Goal: Find contact information: Find contact information

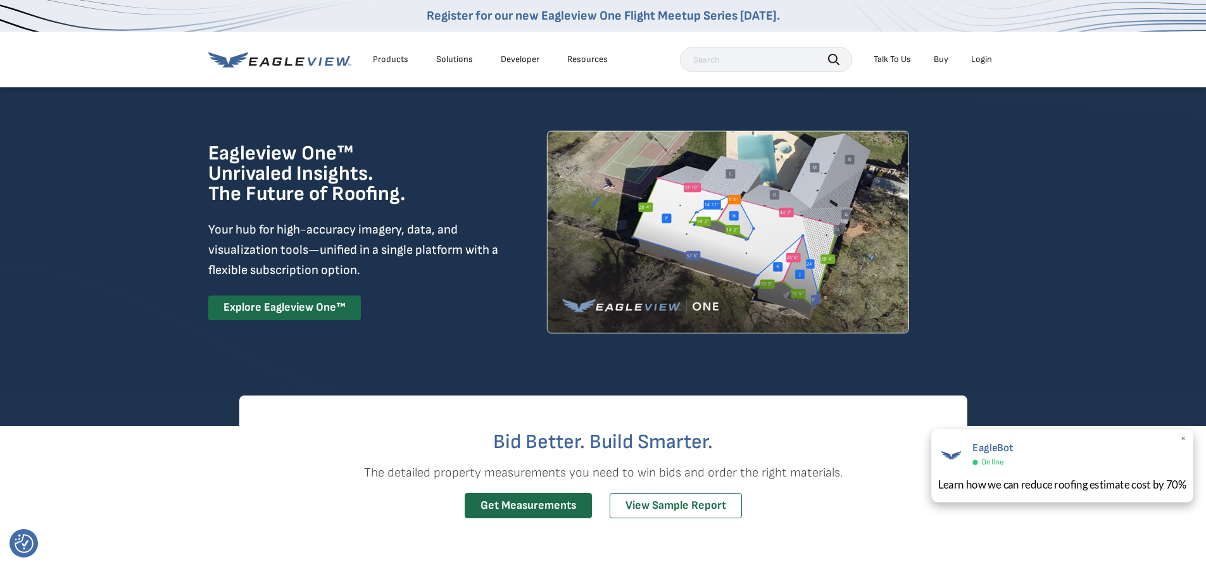
click at [1185, 436] on span "×" at bounding box center [1183, 439] width 7 height 13
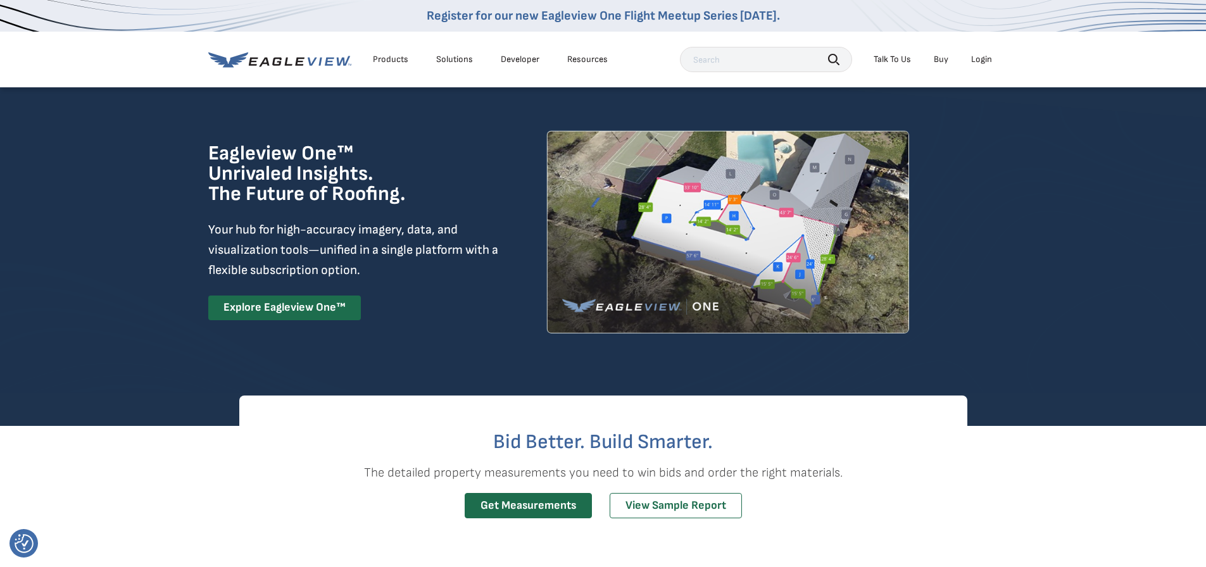
click at [975, 58] on div "Login" at bounding box center [981, 59] width 21 height 11
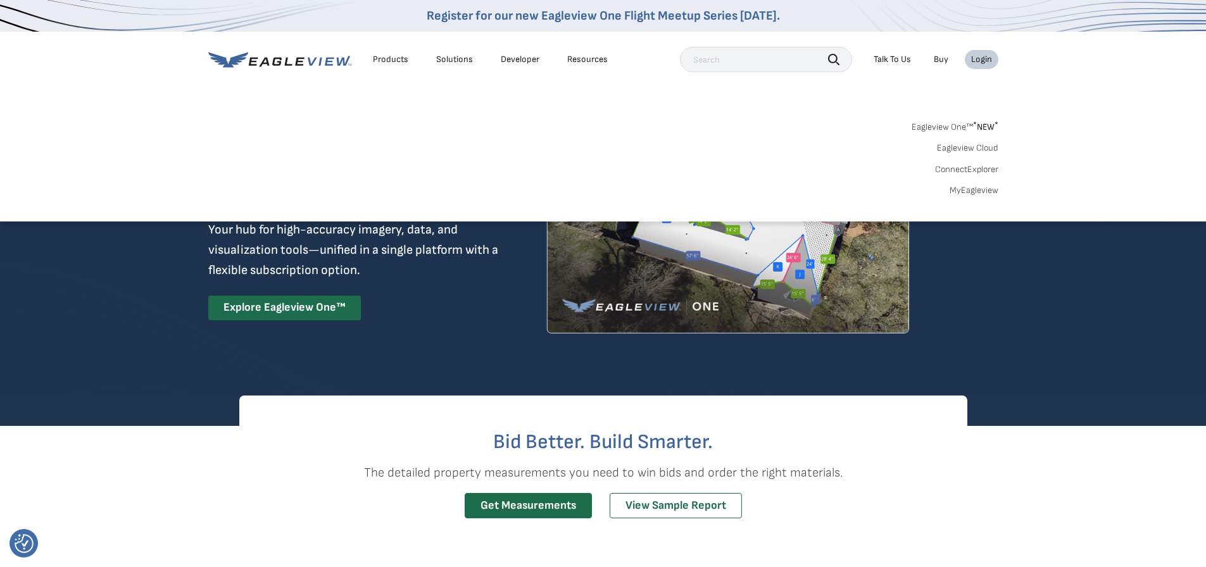
click at [969, 191] on link "MyEagleview" at bounding box center [974, 190] width 49 height 11
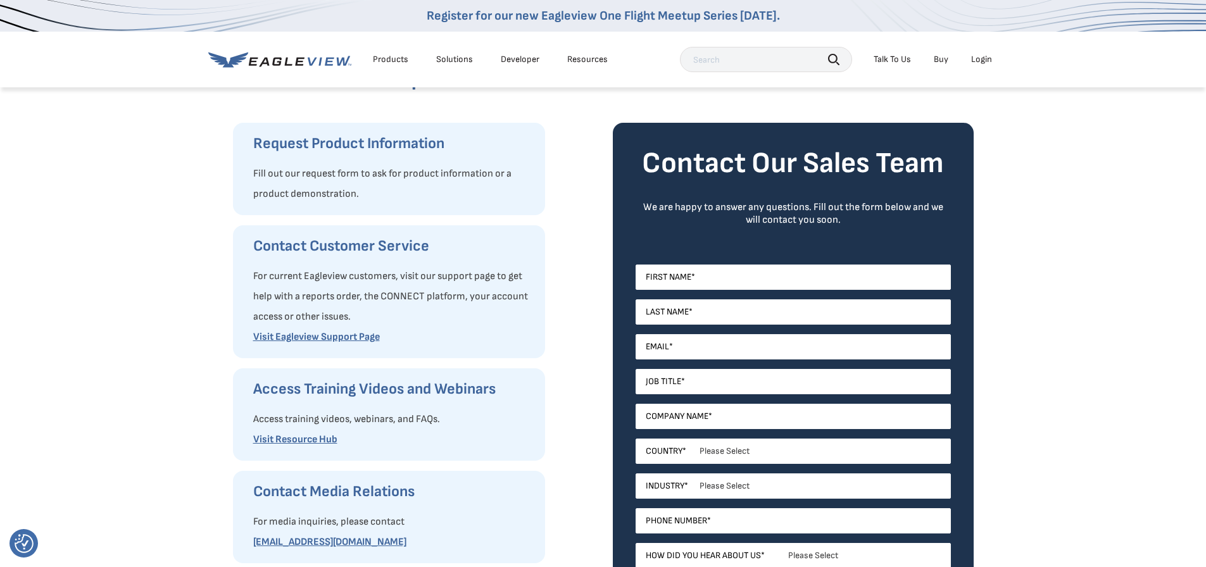
scroll to position [127, 0]
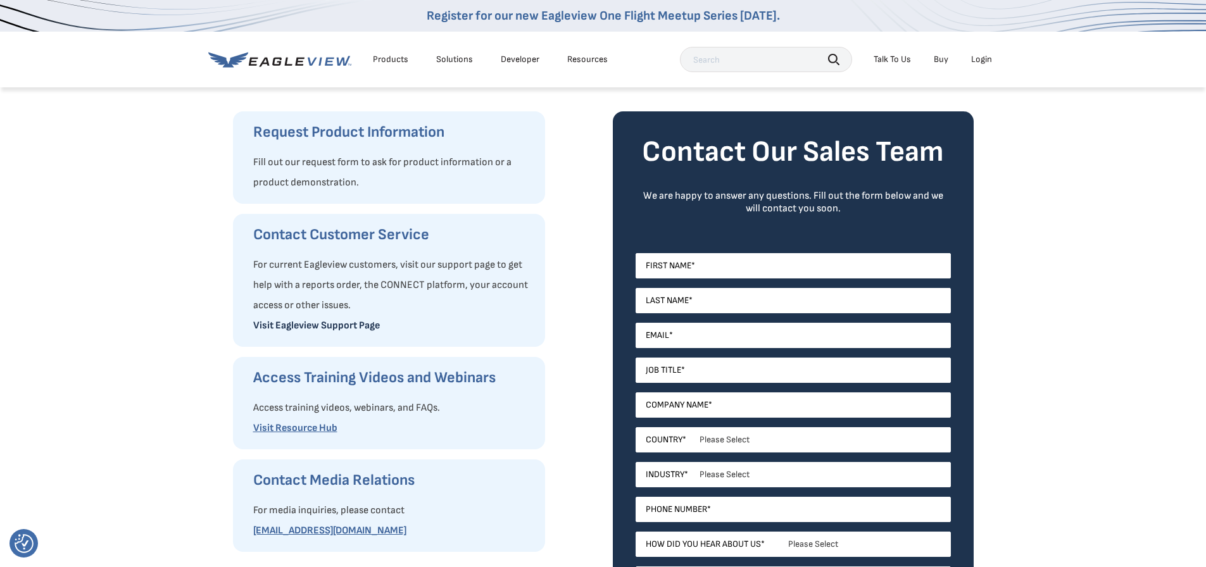
click at [363, 324] on link "Visit Eagleview Support Page" at bounding box center [316, 326] width 127 height 12
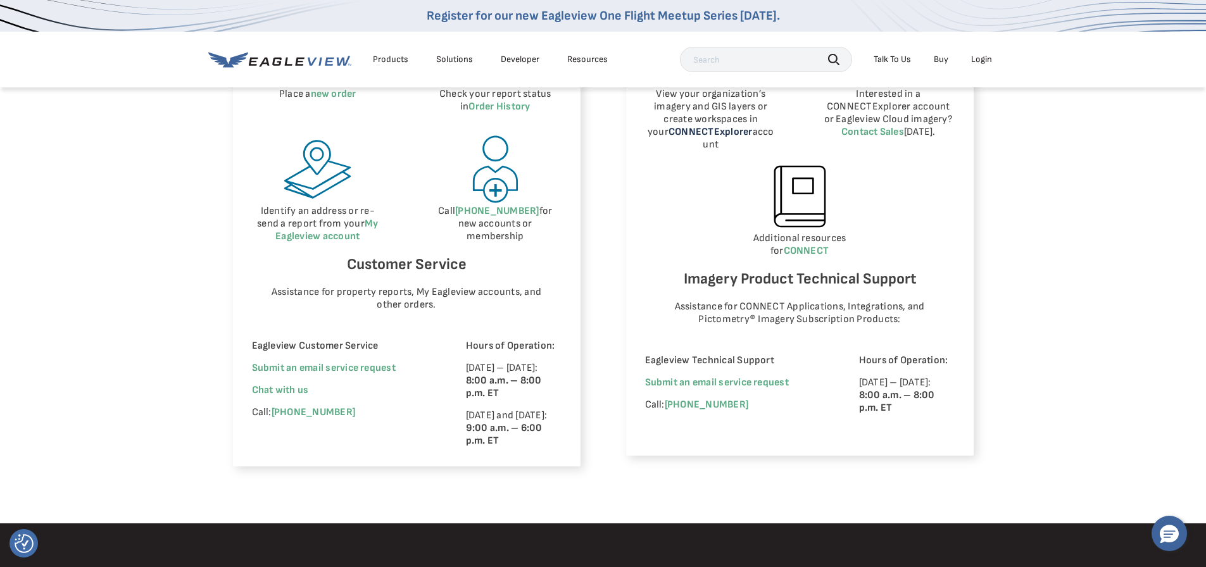
scroll to position [697, 0]
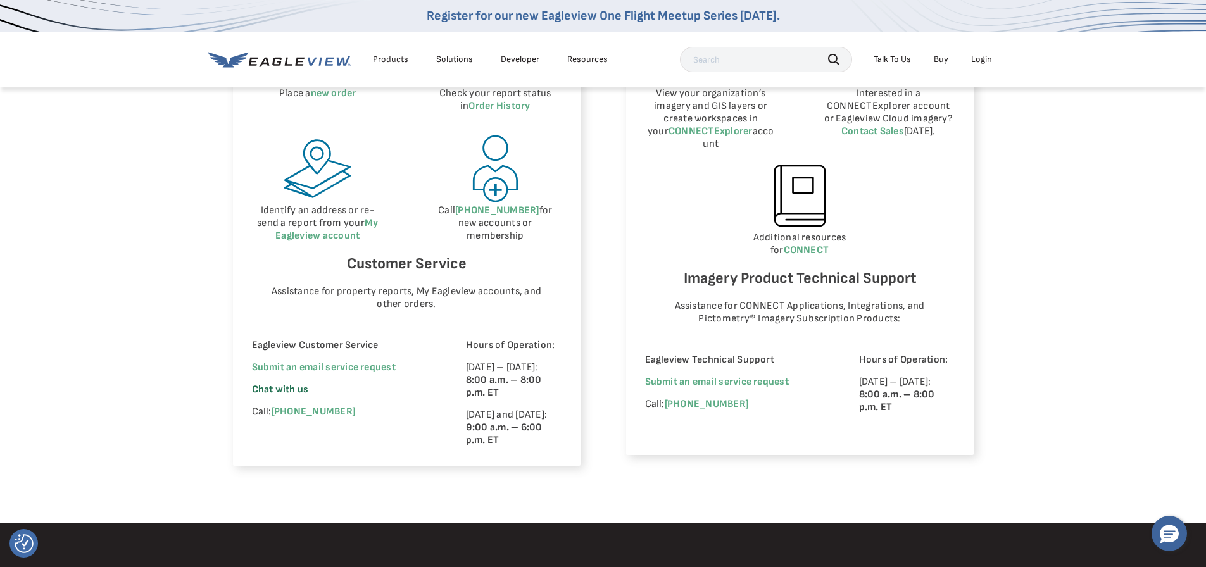
click at [282, 390] on span "Chat with us" at bounding box center [280, 390] width 57 height 12
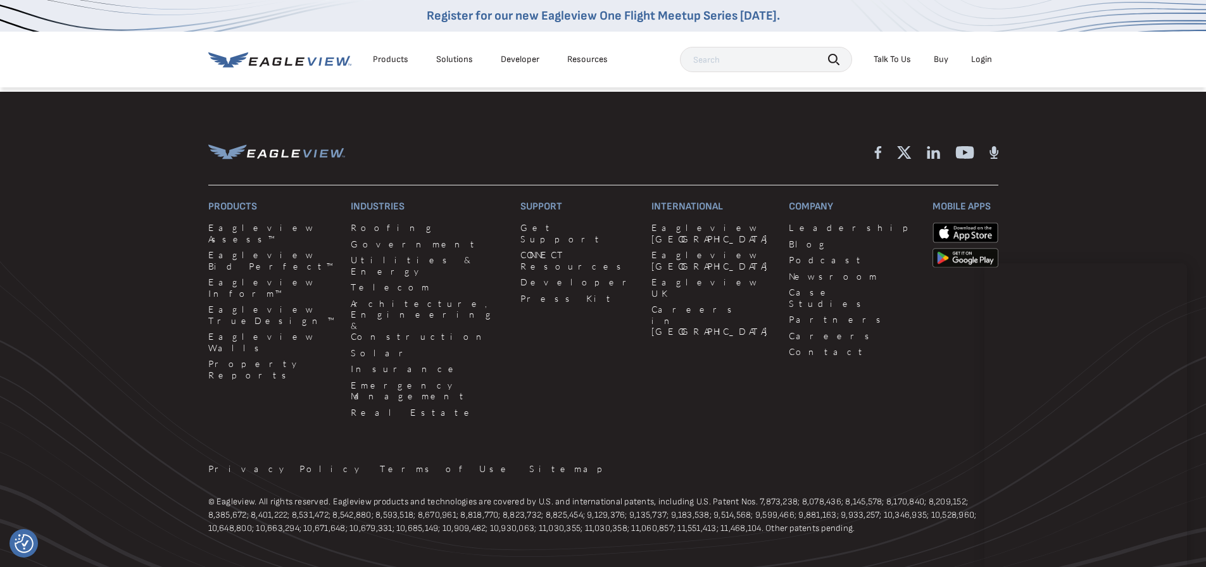
scroll to position [1140, 0]
